Goal: Task Accomplishment & Management: Manage account settings

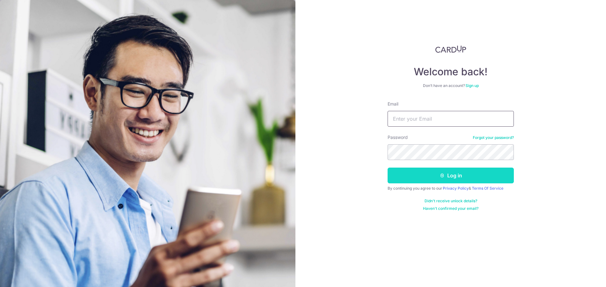
type input "[EMAIL_ADDRESS][DOMAIN_NAME]"
click at [438, 178] on button "Log in" at bounding box center [450, 176] width 126 height 16
